Goal: Task Accomplishment & Management: Manage account settings

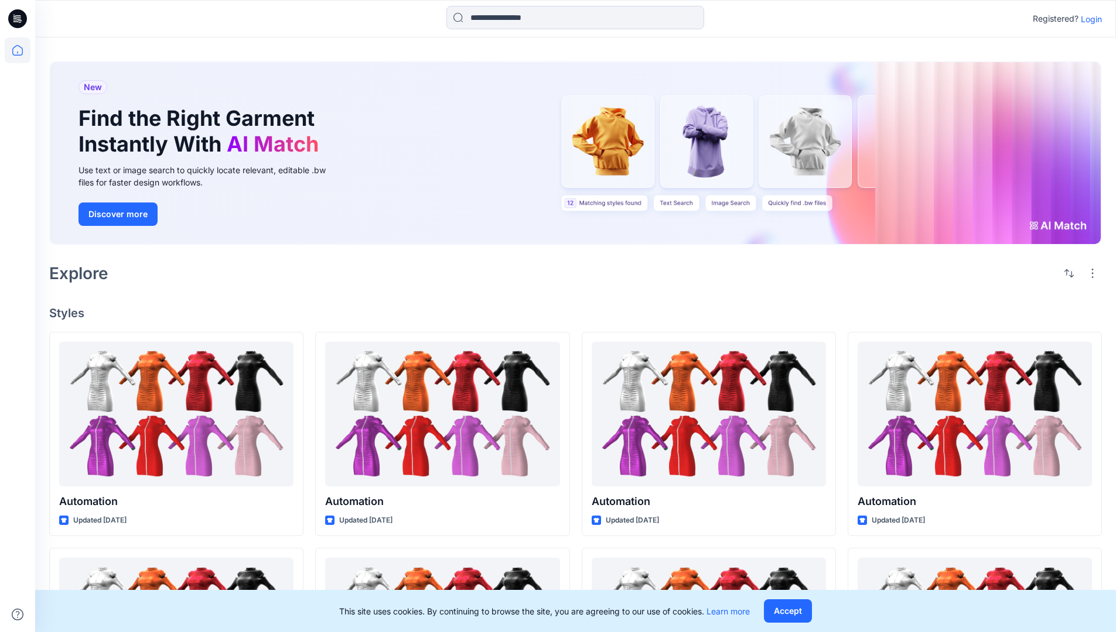
click at [1088, 19] on p "Login" at bounding box center [1090, 19] width 21 height 12
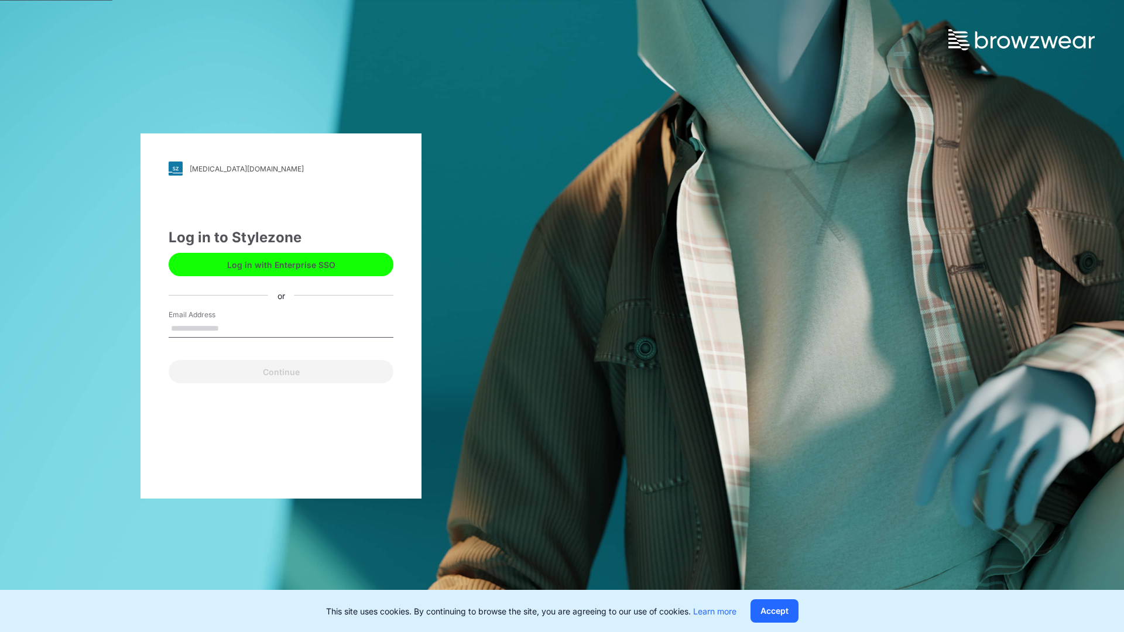
click at [231, 328] on input "Email Address" at bounding box center [281, 329] width 225 height 18
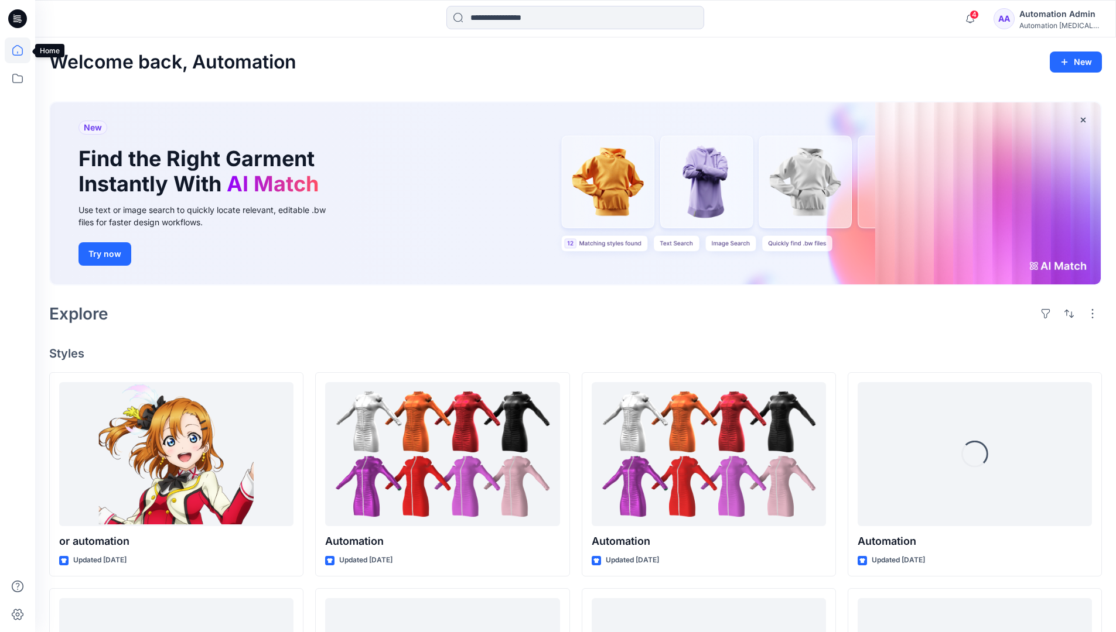
click at [22, 50] on icon at bounding box center [17, 50] width 11 height 11
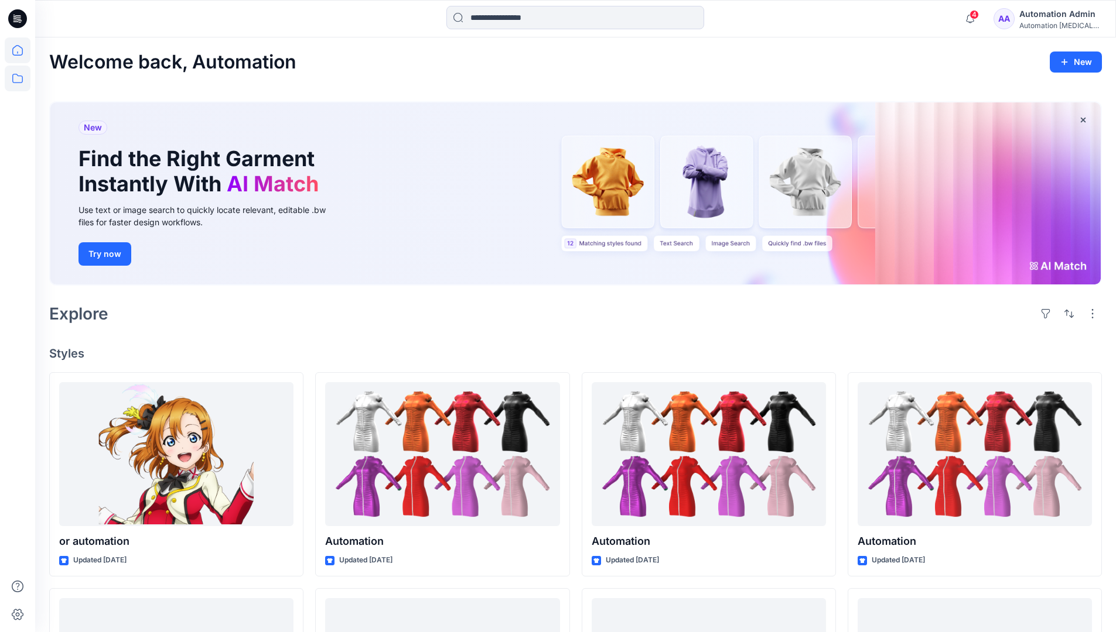
click at [13, 77] on icon at bounding box center [18, 79] width 26 height 26
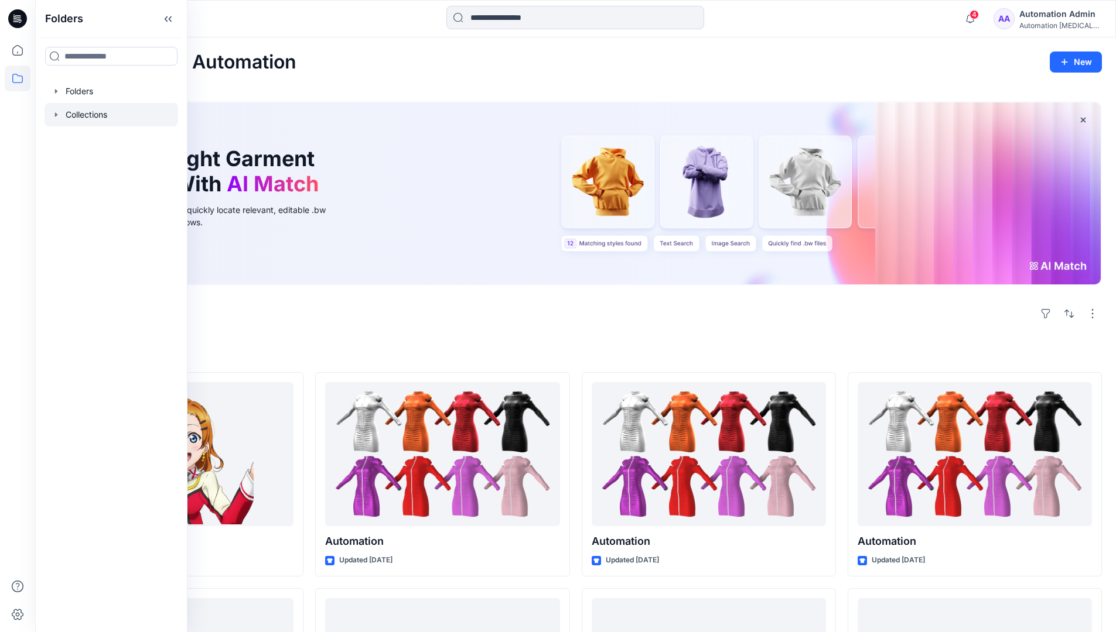
click at [93, 114] on div at bounding box center [112, 114] width 134 height 23
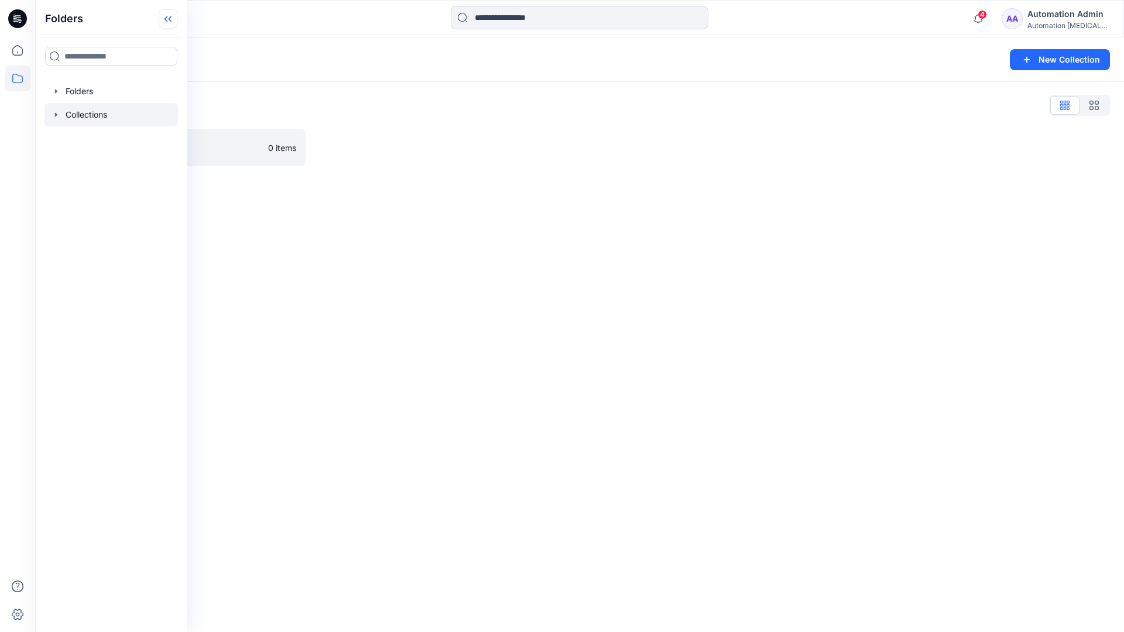
click at [167, 20] on icon at bounding box center [166, 19] width 3 height 6
click at [167, 143] on p "QA Automation" at bounding box center [168, 147] width 186 height 16
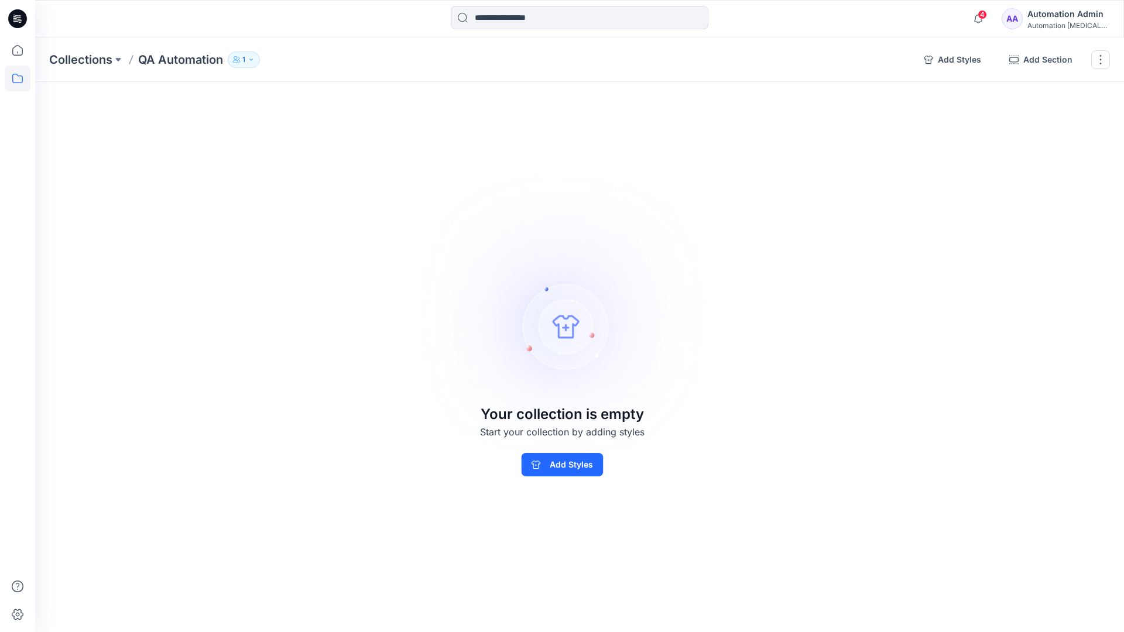
click at [1062, 12] on div "Automation Admin" at bounding box center [1069, 14] width 82 height 14
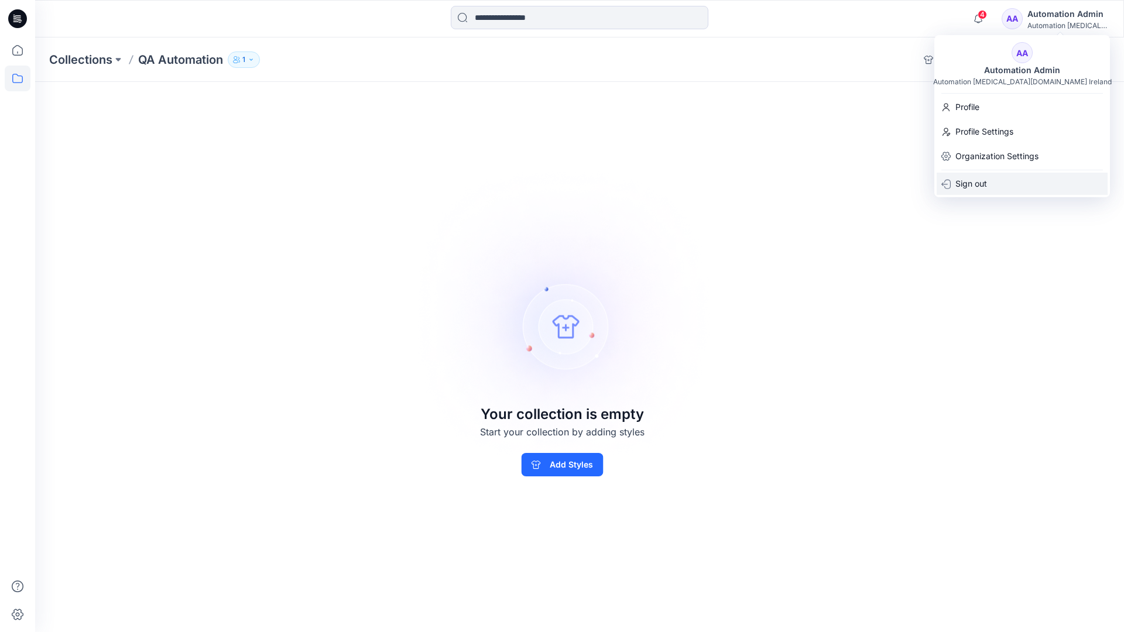
click at [984, 190] on p "Sign out" at bounding box center [972, 184] width 32 height 22
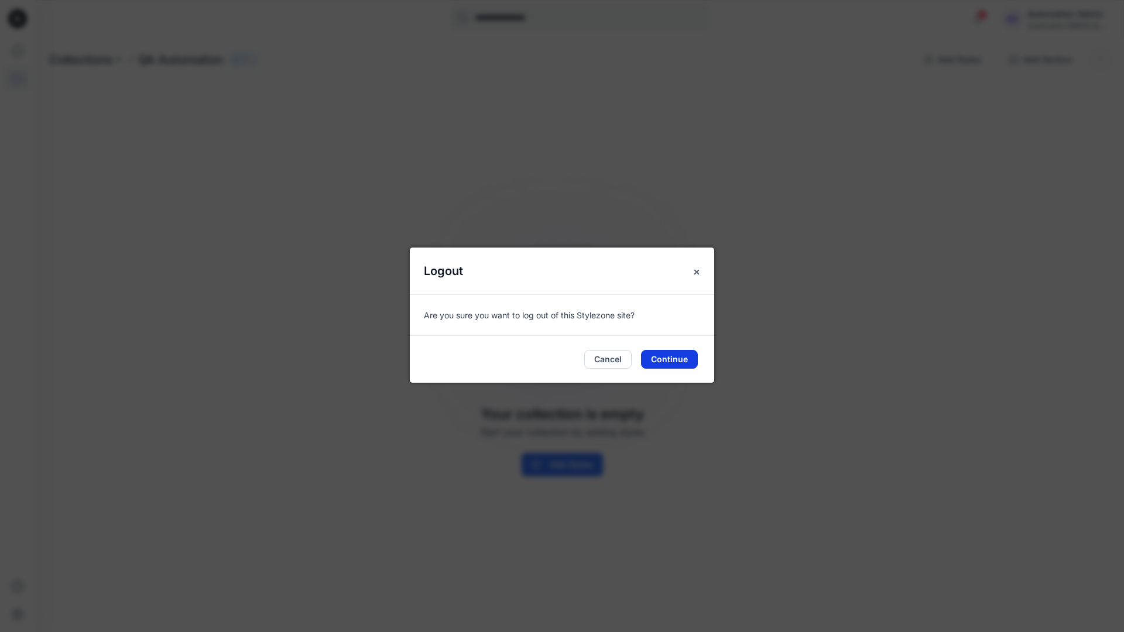
click at [689, 355] on button "Continue" at bounding box center [669, 359] width 57 height 19
